Goal: Information Seeking & Learning: Find specific fact

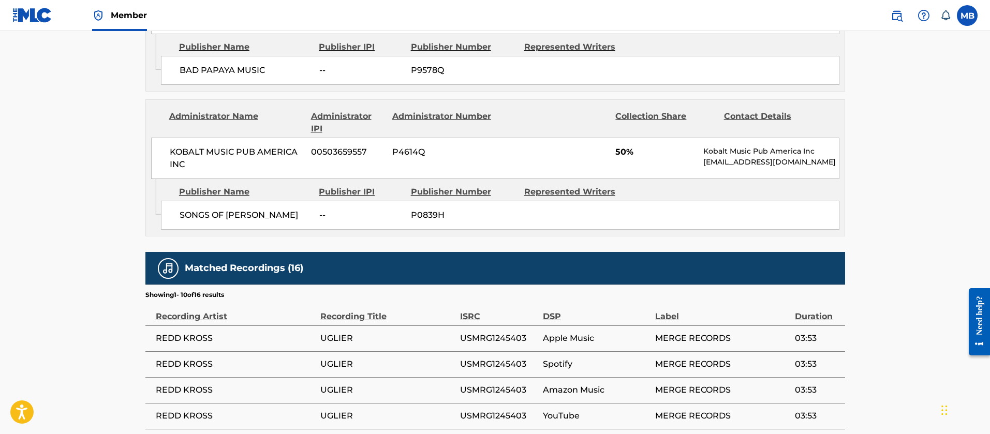
click at [904, 17] on link at bounding box center [897, 15] width 21 height 21
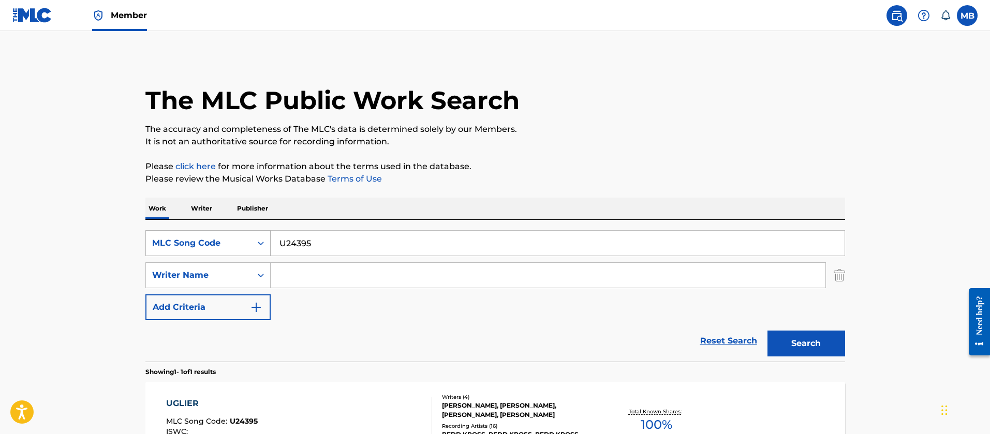
drag, startPoint x: 335, startPoint y: 238, endPoint x: 212, endPoint y: 243, distance: 123.8
click at [214, 243] on div "SearchWithCriteriac2b0b2af-2720-4f13-b207-4cf8ed2b584a MLC Song Code U24395" at bounding box center [495, 243] width 700 height 26
paste input "PE6LBT"
type input "PE6LBT"
click at [768, 331] on button "Search" at bounding box center [807, 344] width 78 height 26
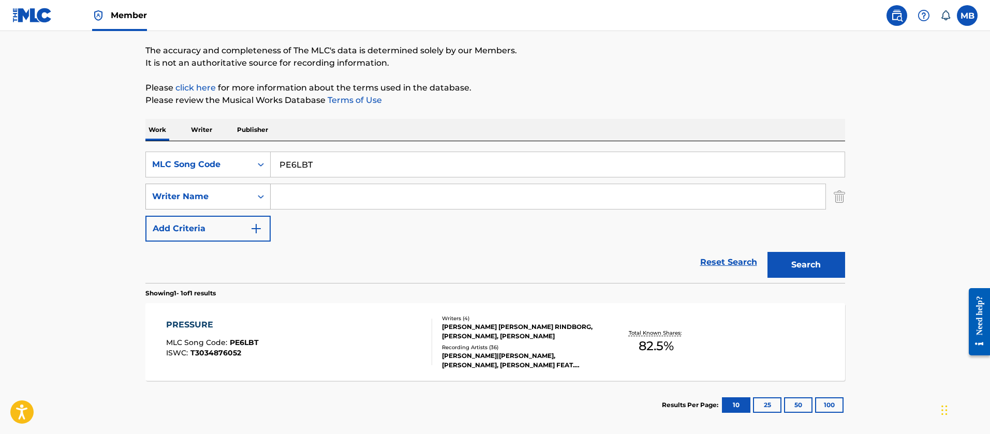
scroll to position [129, 0]
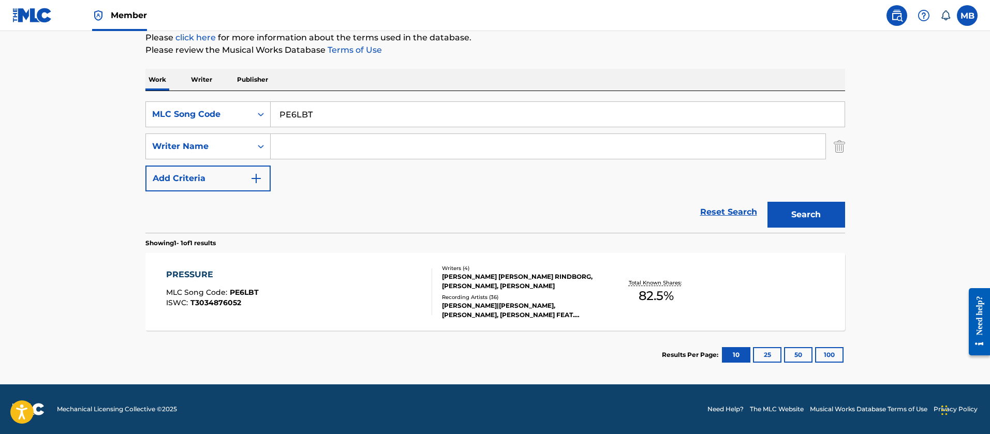
click at [329, 302] on div "PRESSURE MLC Song Code : PE6LBT ISWC : T3034876052" at bounding box center [299, 292] width 266 height 47
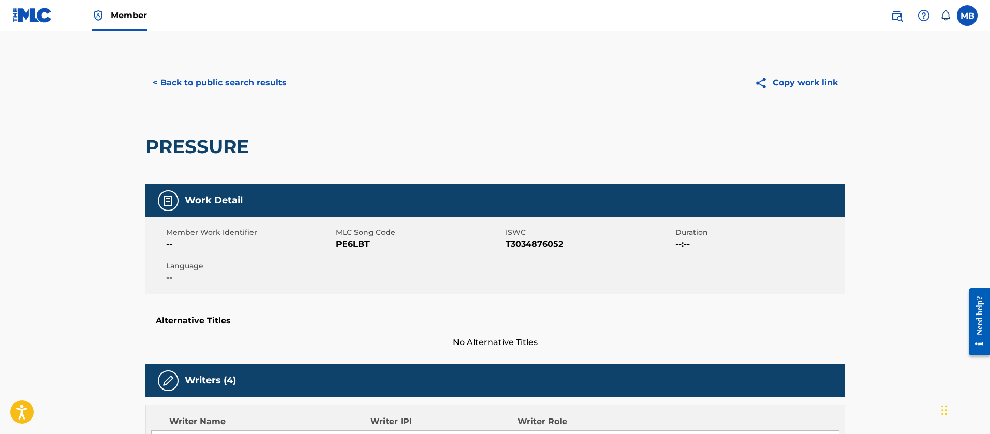
click at [283, 79] on button "< Back to public search results" at bounding box center [219, 83] width 149 height 26
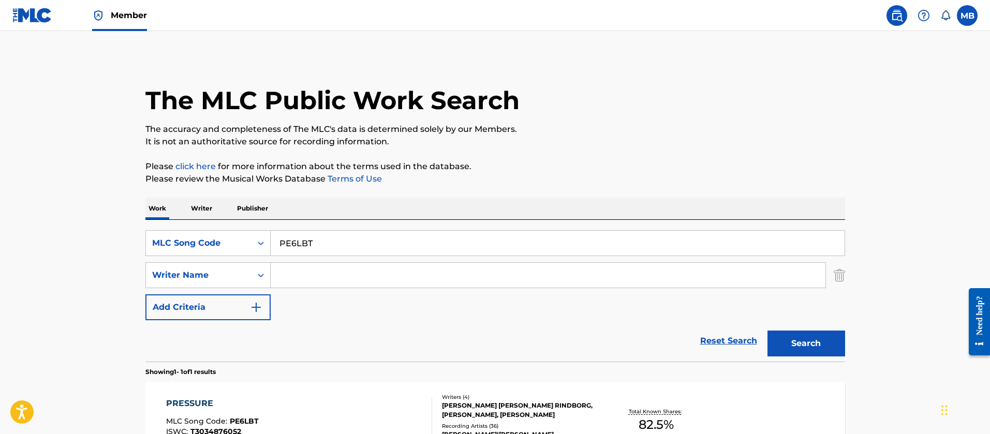
scroll to position [70, 0]
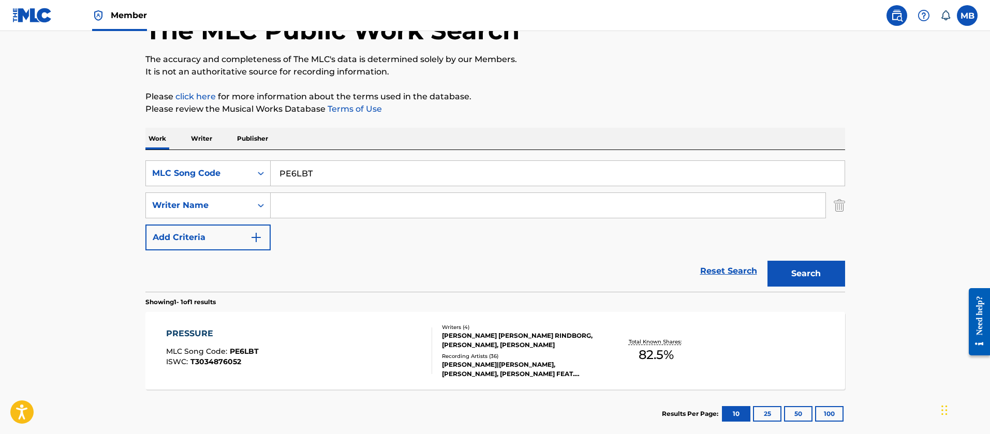
drag, startPoint x: 336, startPoint y: 173, endPoint x: 221, endPoint y: 155, distance: 116.8
click at [228, 157] on div "SearchWithCriteriac2b0b2af-2720-4f13-b207-4cf8ed2b584a MLC Song Code PE6LBT Sea…" at bounding box center [495, 221] width 700 height 142
paste input "GA5Q7Q"
type input "GA5Q7Q"
click at [768, 261] on button "Search" at bounding box center [807, 274] width 78 height 26
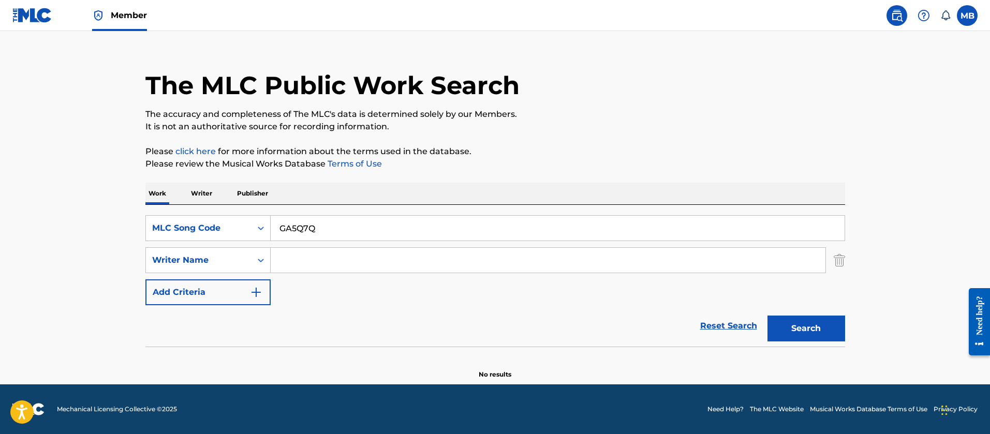
scroll to position [15, 0]
click at [768, 316] on button "Search" at bounding box center [807, 329] width 78 height 26
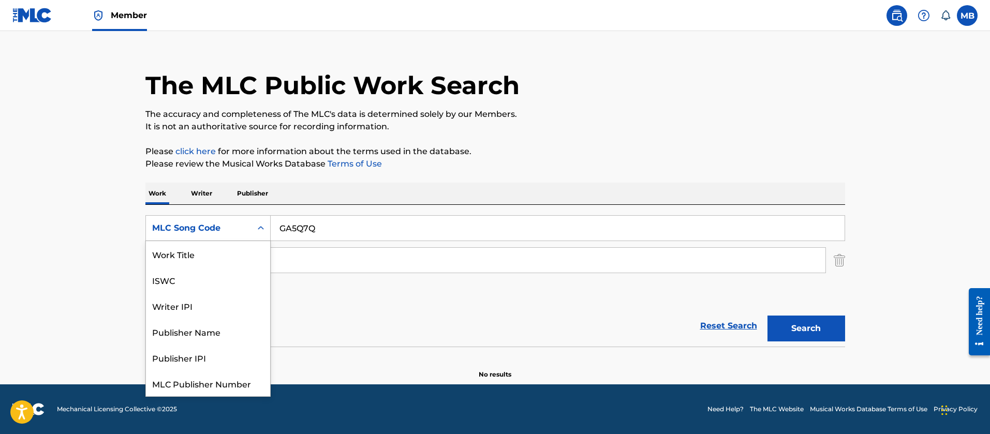
click at [213, 225] on div "MLC Song Code" at bounding box center [198, 228] width 93 height 12
click at [199, 256] on div "Work Title" at bounding box center [208, 254] width 124 height 26
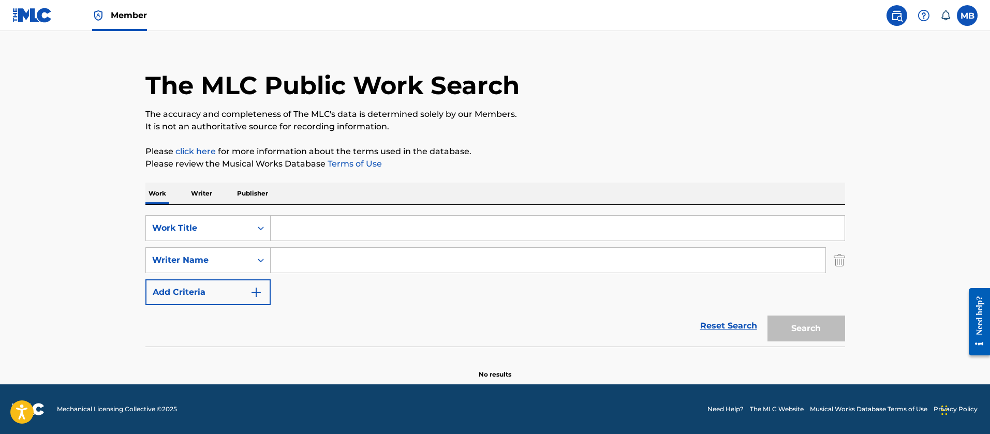
click at [348, 224] on input "Search Form" at bounding box center [558, 228] width 574 height 25
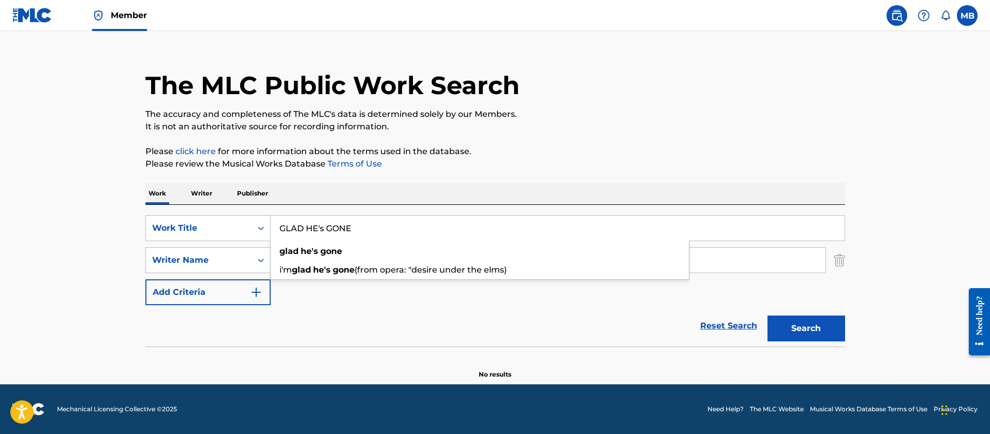
type input "GLAD HE's GONE"
type input "tove"
click at [768, 316] on button "Search" at bounding box center [807, 329] width 78 height 26
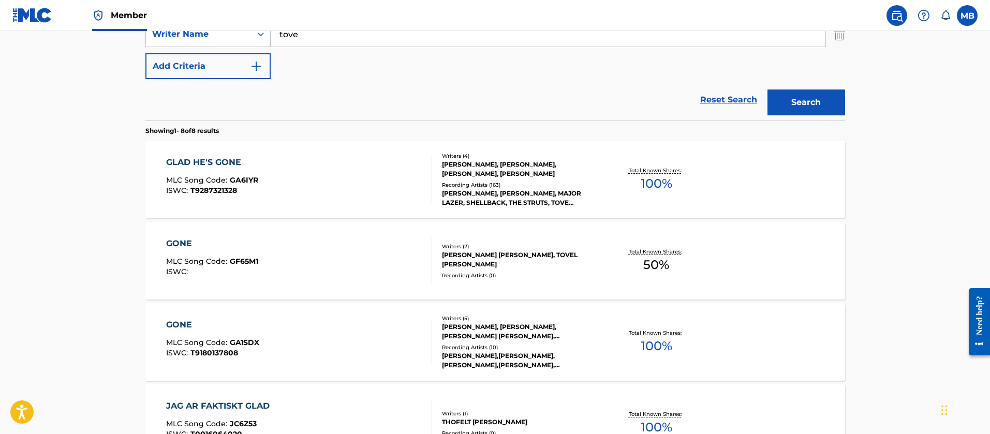
scroll to position [248, 0]
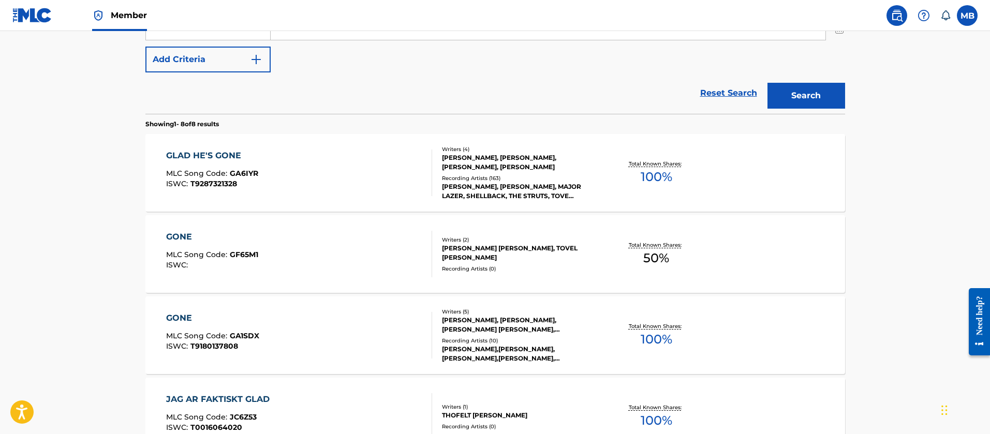
click at [309, 170] on div "GLAD HE'S GONE MLC Song Code : GA6IYR ISWC : T9287321328" at bounding box center [299, 173] width 266 height 47
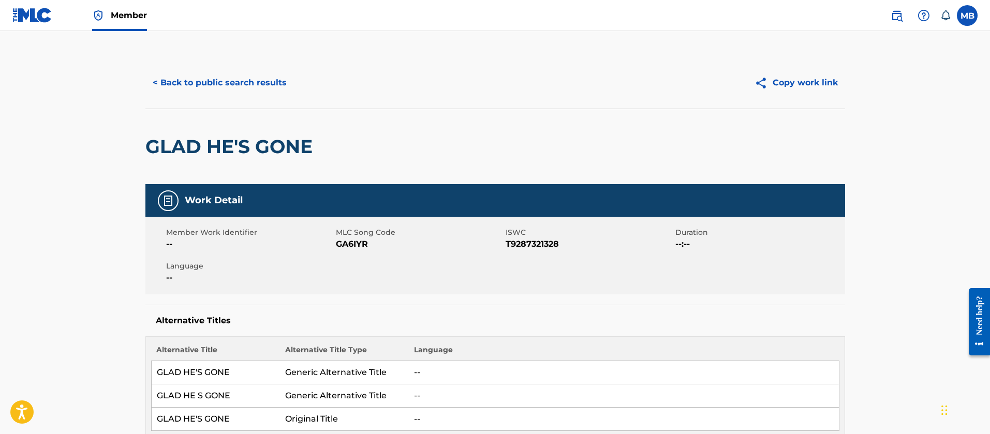
click at [218, 89] on button "< Back to public search results" at bounding box center [219, 83] width 149 height 26
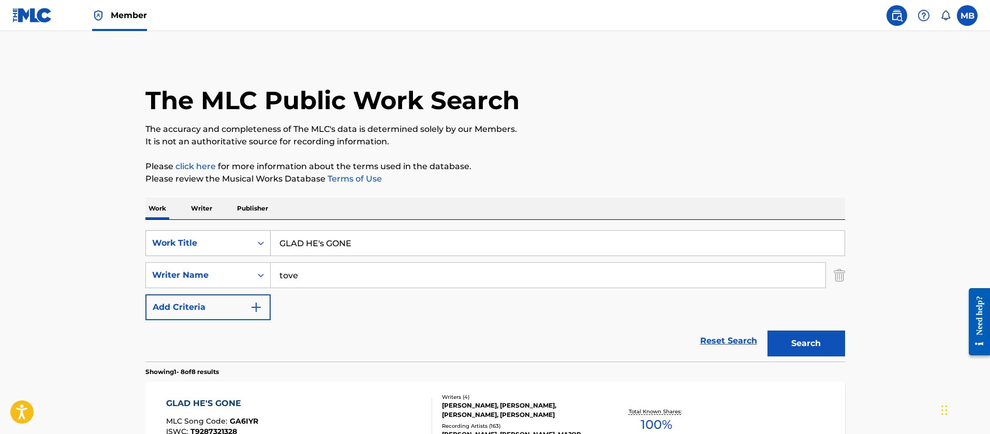
click at [199, 248] on div "Work Title" at bounding box center [198, 243] width 93 height 12
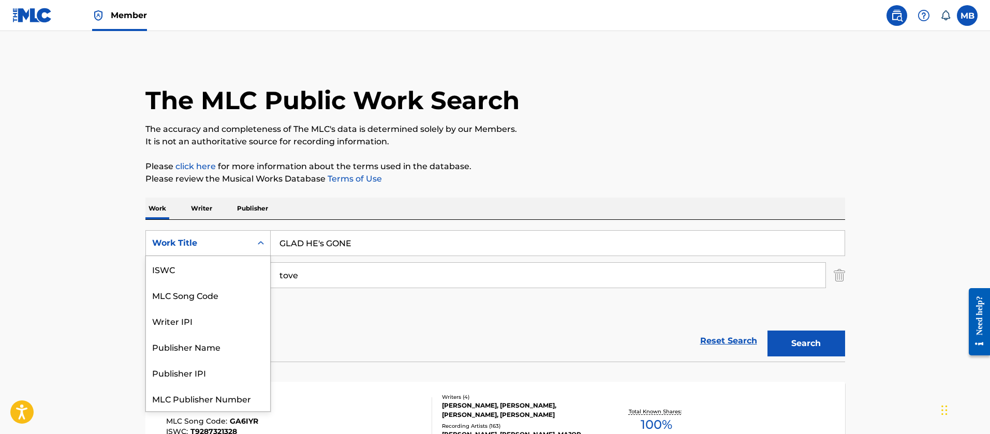
scroll to position [26, 0]
drag, startPoint x: 218, startPoint y: 277, endPoint x: 251, endPoint y: 261, distance: 36.1
click at [218, 277] on div "MLC Song Code" at bounding box center [208, 269] width 124 height 26
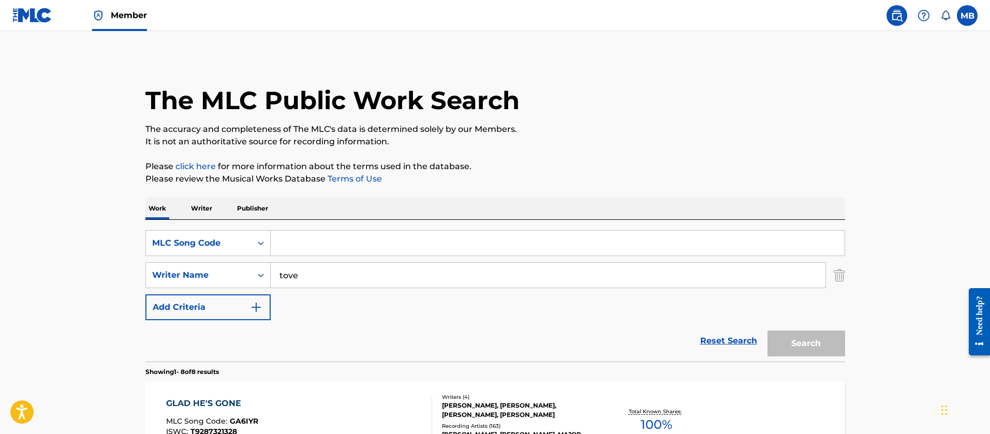
click at [330, 245] on input "Search Form" at bounding box center [558, 243] width 574 height 25
paste input "WV8R6U"
type input "WV8R6U"
click at [768, 331] on button "Search" at bounding box center [807, 344] width 78 height 26
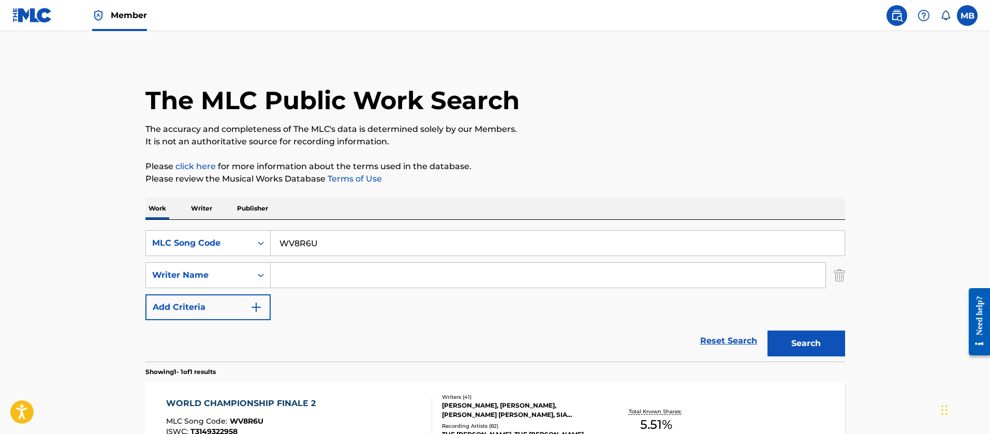
scroll to position [129, 0]
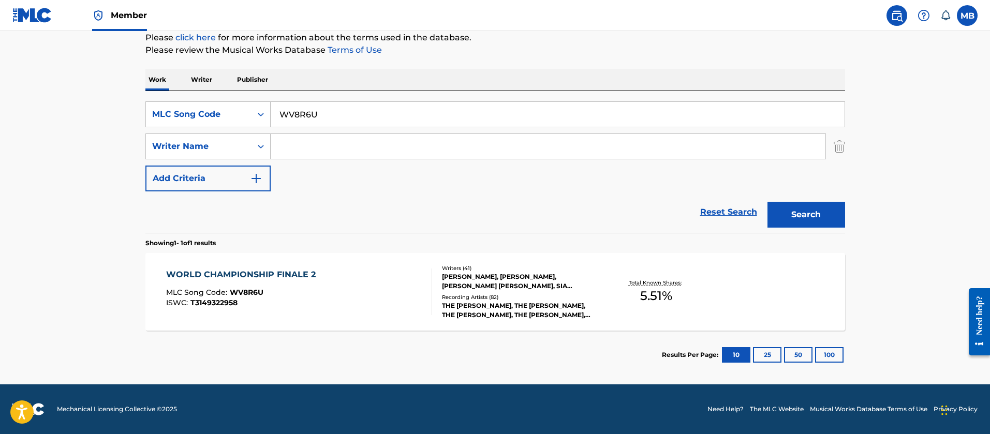
click at [374, 288] on div "WORLD CHAMPIONSHIP FINALE 2 MLC Song Code : WV8R6U ISWC : T3149322958" at bounding box center [299, 292] width 266 height 47
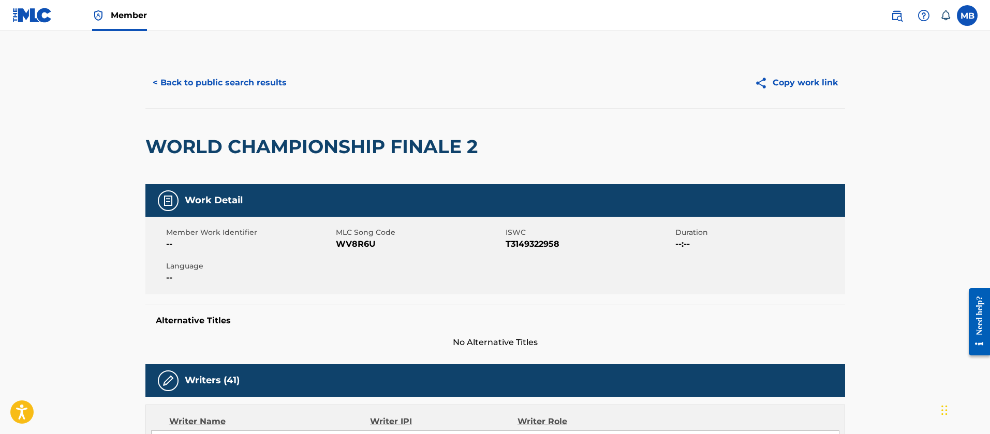
click at [200, 71] on button "< Back to public search results" at bounding box center [219, 83] width 149 height 26
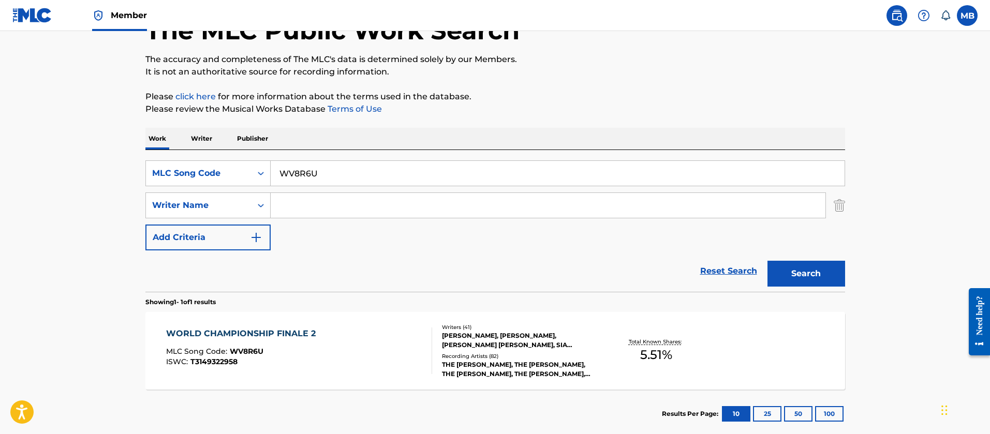
drag, startPoint x: 335, startPoint y: 179, endPoint x: 56, endPoint y: 155, distance: 279.5
click at [66, 157] on main "The MLC Public Work Search The accuracy and completeness of The MLC's data is d…" at bounding box center [495, 202] width 990 height 482
paste input "KE5AFT"
type input "KE5AFT"
click at [768, 261] on button "Search" at bounding box center [807, 274] width 78 height 26
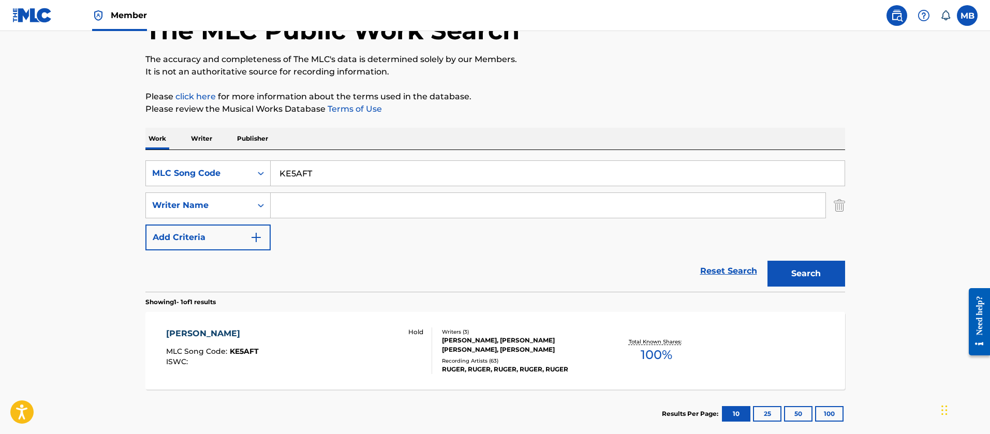
click at [120, 15] on span "Member" at bounding box center [129, 15] width 36 height 12
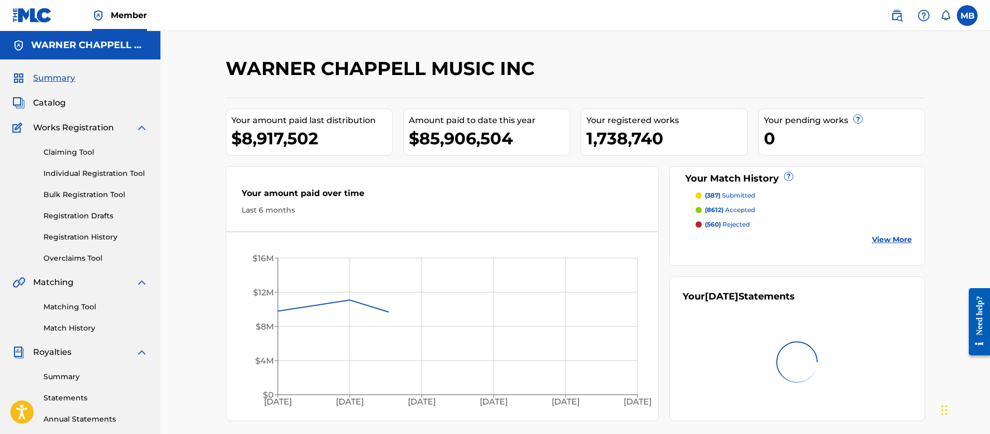
click at [55, 99] on span "Catalog" at bounding box center [49, 103] width 33 height 12
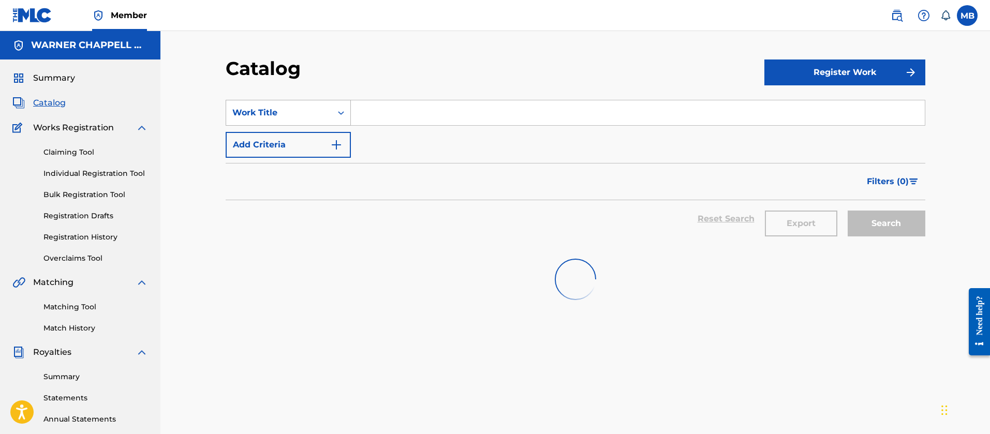
click at [296, 120] on div "Work Title" at bounding box center [279, 113] width 106 height 20
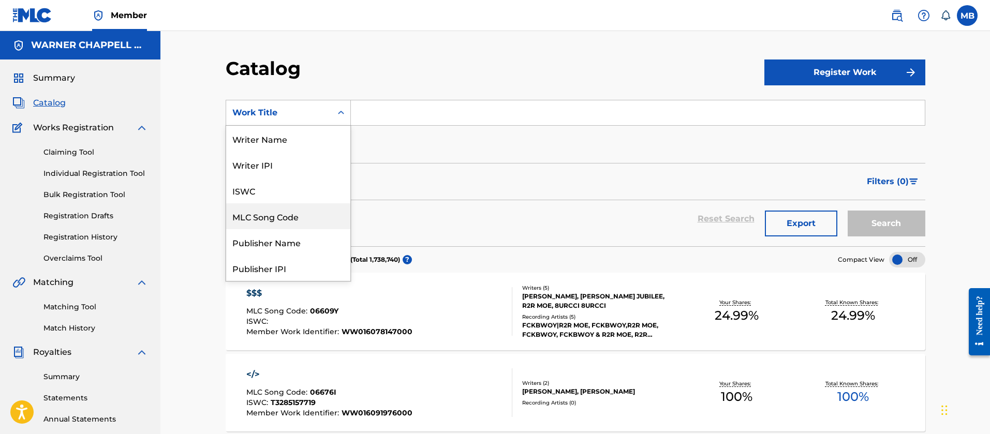
click at [286, 228] on div "MLC Song Code" at bounding box center [288, 216] width 124 height 26
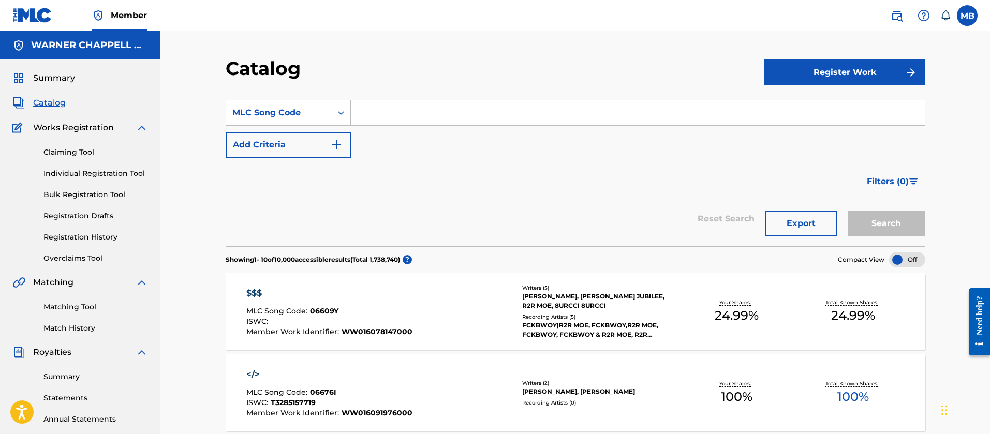
click at [398, 125] on div "Search Form" at bounding box center [638, 113] width 574 height 26
click at [400, 123] on input "Search Form" at bounding box center [638, 112] width 574 height 25
paste input "KE5AFT"
type input "KE5AFT"
click at [848, 211] on button "Search" at bounding box center [887, 224] width 78 height 26
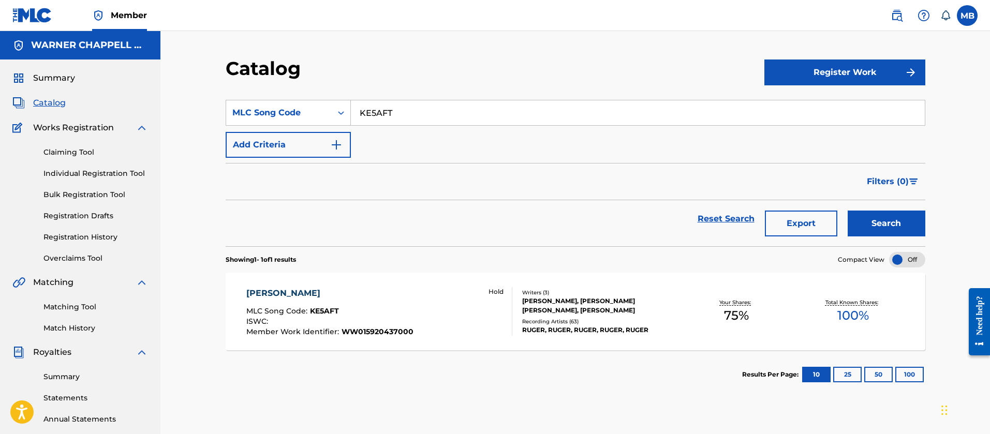
click at [436, 295] on div "[PERSON_NAME] MLC Song Code : KE5AFT ISWC : Member Work Identifier : WW01592043…" at bounding box center [379, 311] width 266 height 49
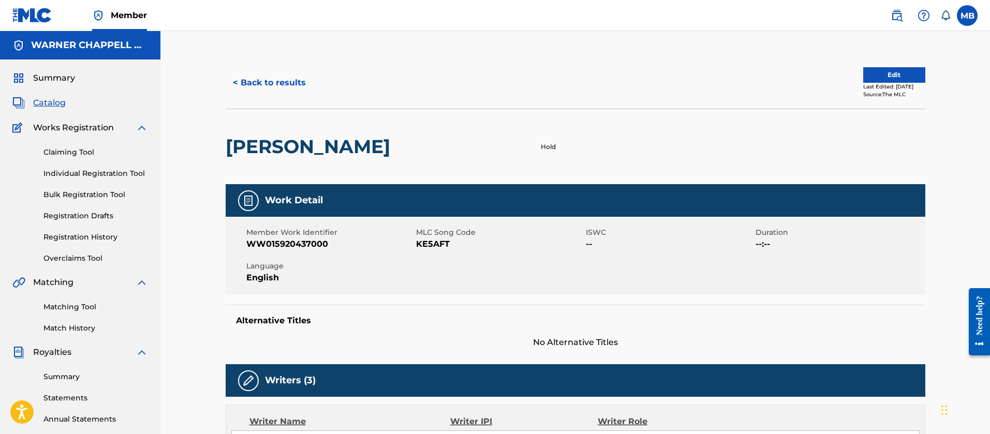
click at [279, 244] on span "WW015920437000" at bounding box center [329, 244] width 167 height 12
copy span "WW015920437000"
click at [127, 26] on link "Member" at bounding box center [119, 15] width 55 height 31
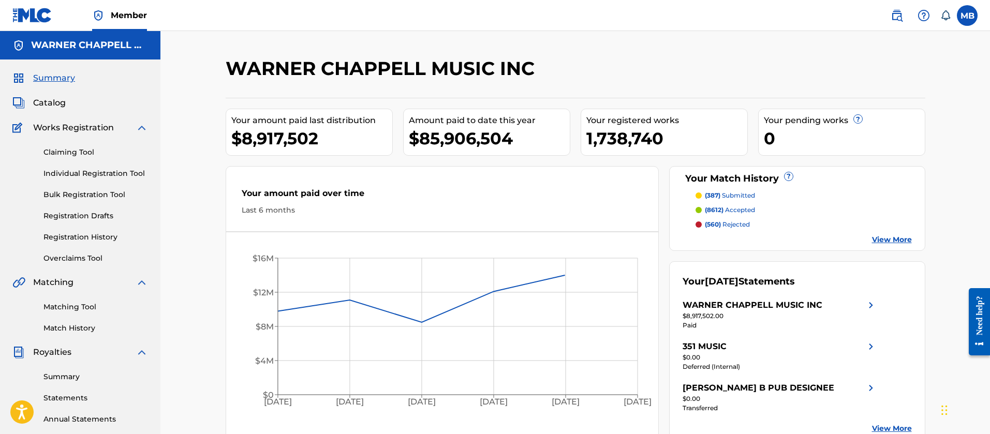
click at [52, 101] on span "Catalog" at bounding box center [49, 103] width 33 height 12
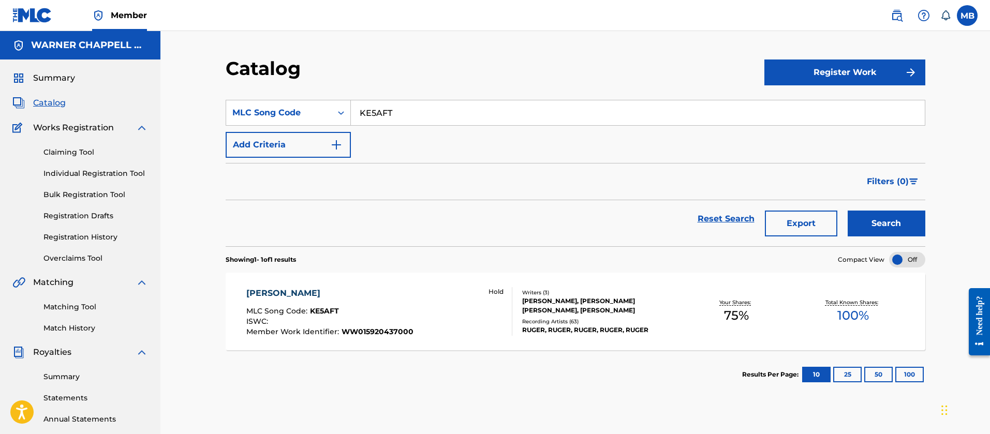
drag, startPoint x: 427, startPoint y: 113, endPoint x: 165, endPoint y: 116, distance: 261.9
click at [168, 116] on div "Catalog Register Work SearchWithCriteria31884bf1-3546-498b-ad42-2dcaa5e5b7cf ML…" at bounding box center [575, 311] width 830 height 561
paste input "DVB94T"
type input "DVB94T"
click at [848, 211] on button "Search" at bounding box center [887, 224] width 78 height 26
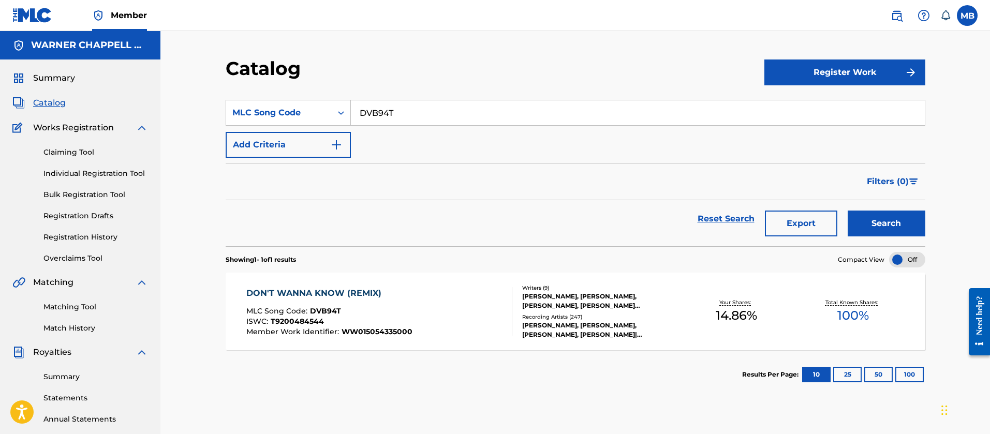
click at [444, 297] on div "DON'T WANNA KNOW (REMIX) MLC Song Code : DVB94T ISWC : T9200484544 Member Work …" at bounding box center [379, 311] width 266 height 49
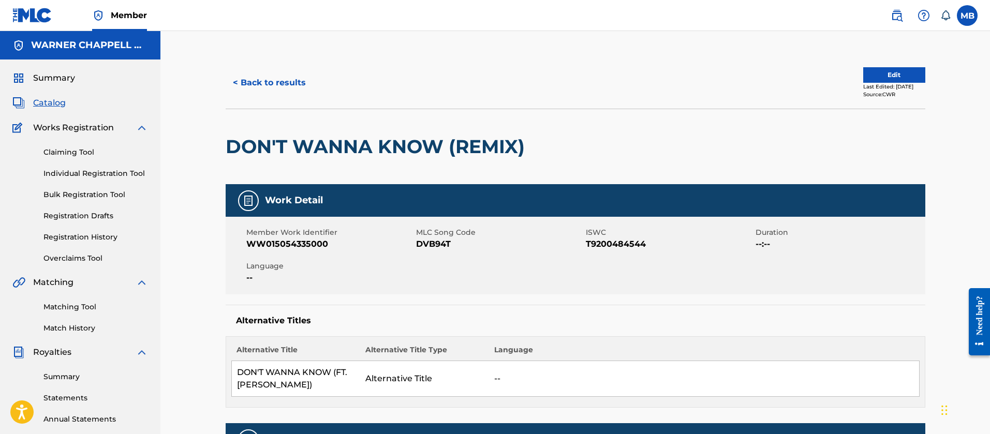
click at [282, 77] on button "< Back to results" at bounding box center [269, 83] width 87 height 26
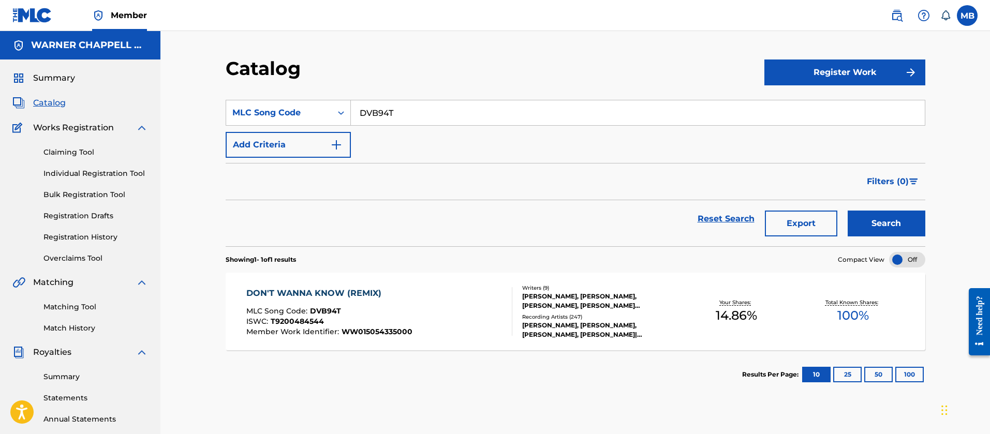
drag, startPoint x: 417, startPoint y: 120, endPoint x: 173, endPoint y: 105, distance: 244.8
click at [180, 108] on div "Catalog Register Work SearchWithCriteria31884bf1-3546-498b-ad42-2dcaa5e5b7cf ML…" at bounding box center [575, 311] width 830 height 561
paste input "Q5F24"
type input "DQ5F24"
click at [848, 211] on button "Search" at bounding box center [887, 224] width 78 height 26
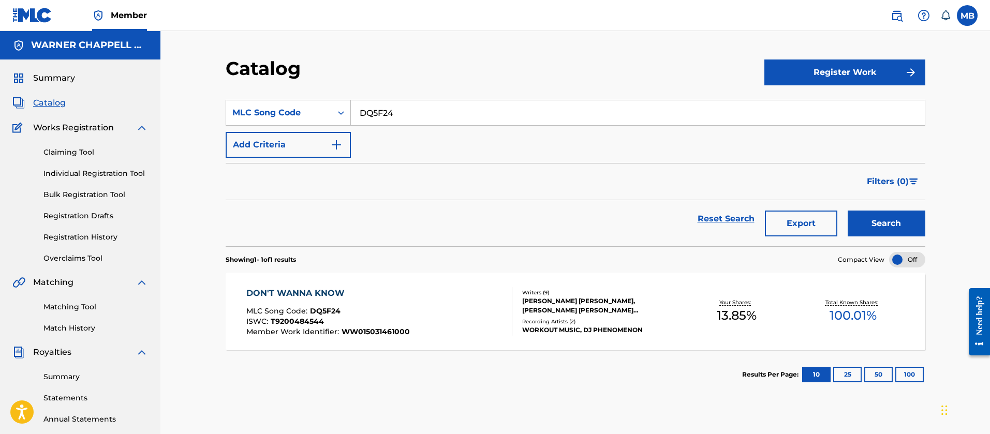
click at [414, 302] on div "DON'T WANNA KNOW MLC Song Code : DQ5F24 ISWC : T9200484544 Member Work Identifi…" at bounding box center [379, 311] width 266 height 49
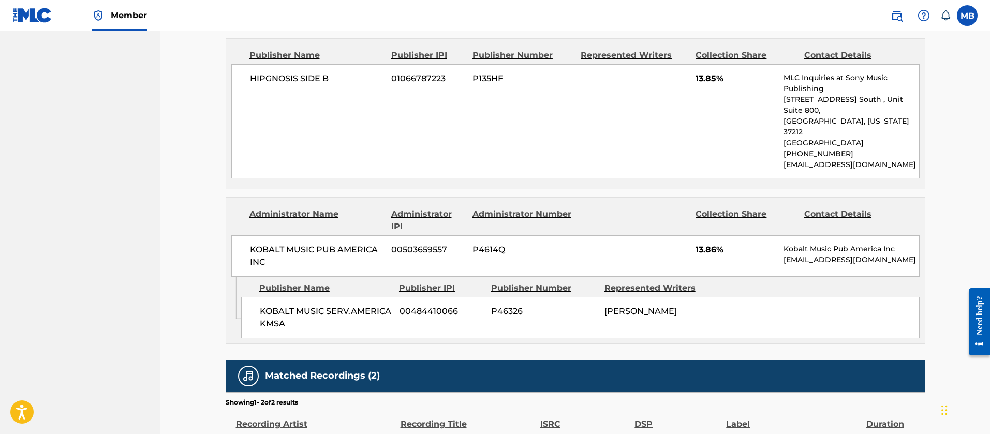
scroll to position [2820, 0]
